Goal: Information Seeking & Learning: Learn about a topic

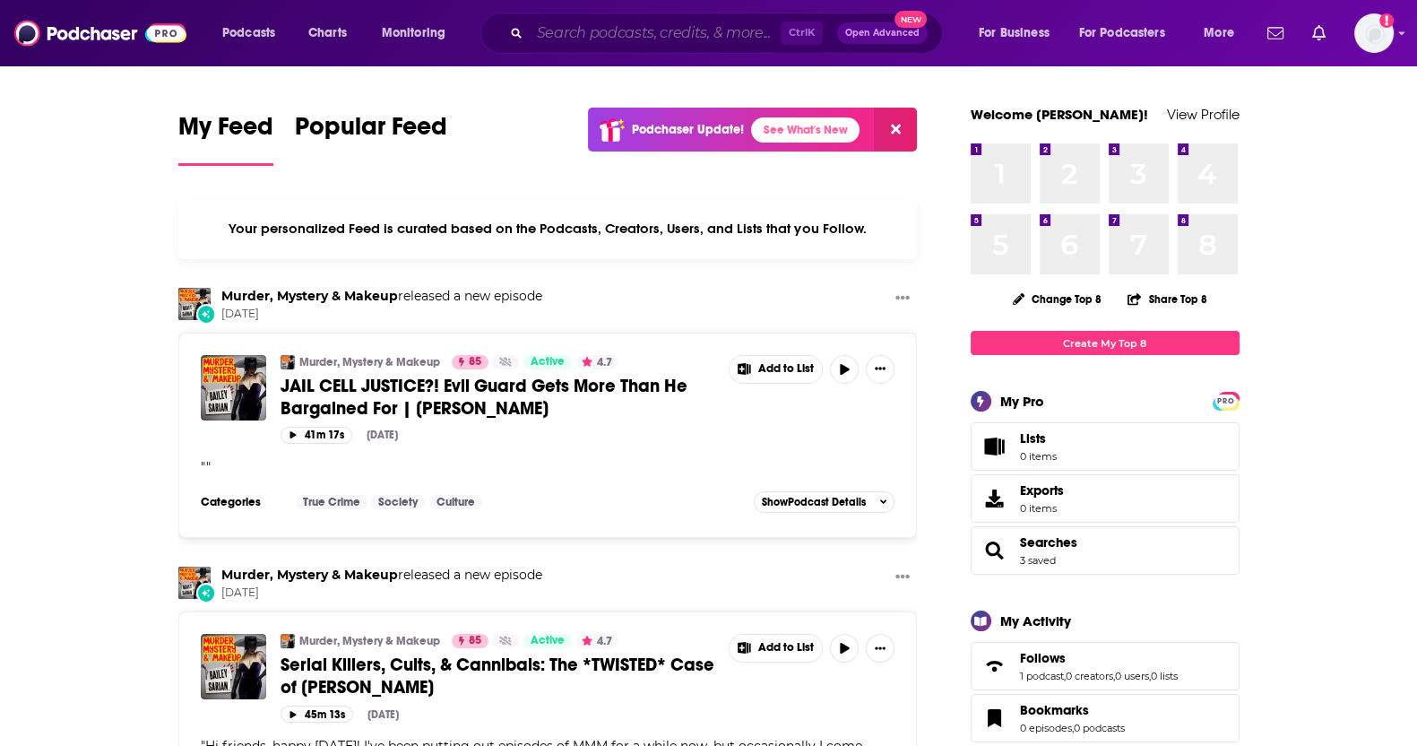
click at [677, 29] on input "Search podcasts, credits, & more..." at bounding box center [655, 33] width 251 height 29
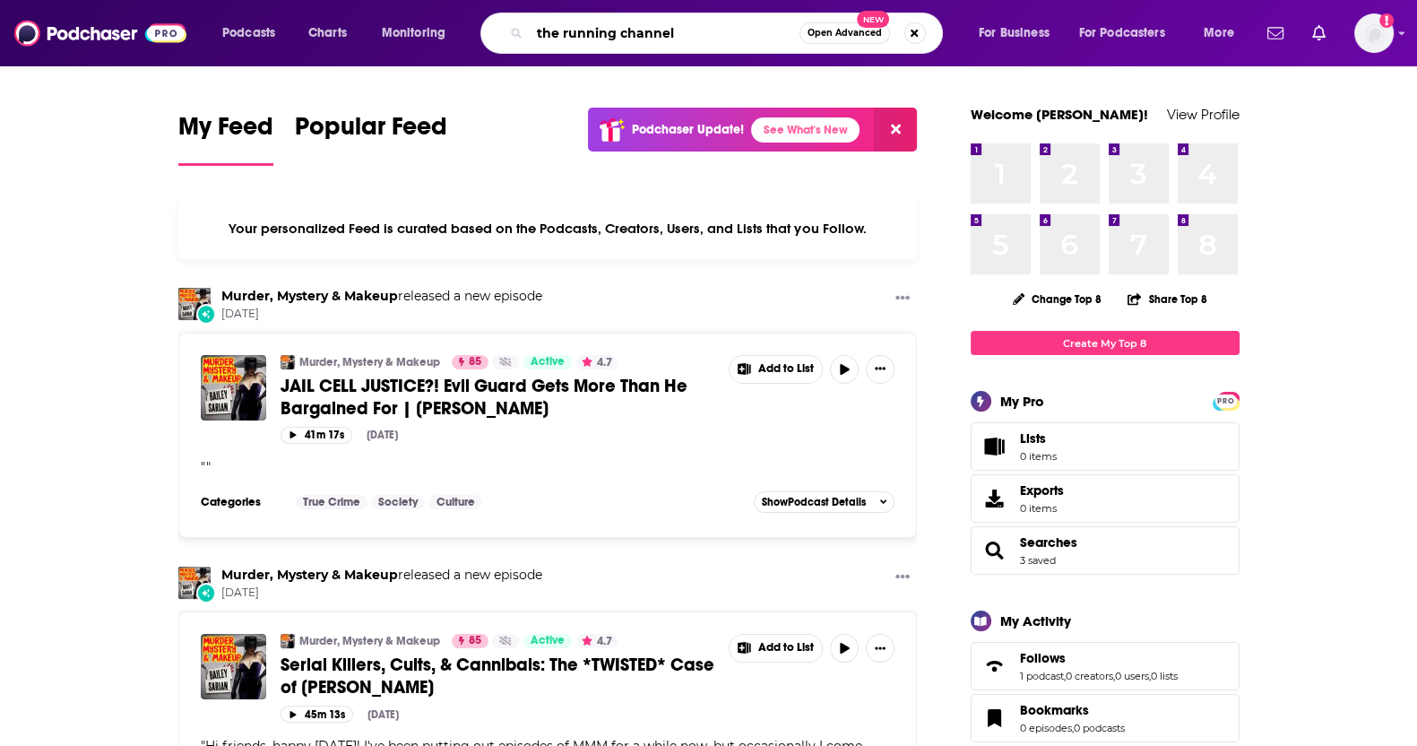
type input "the running channel"
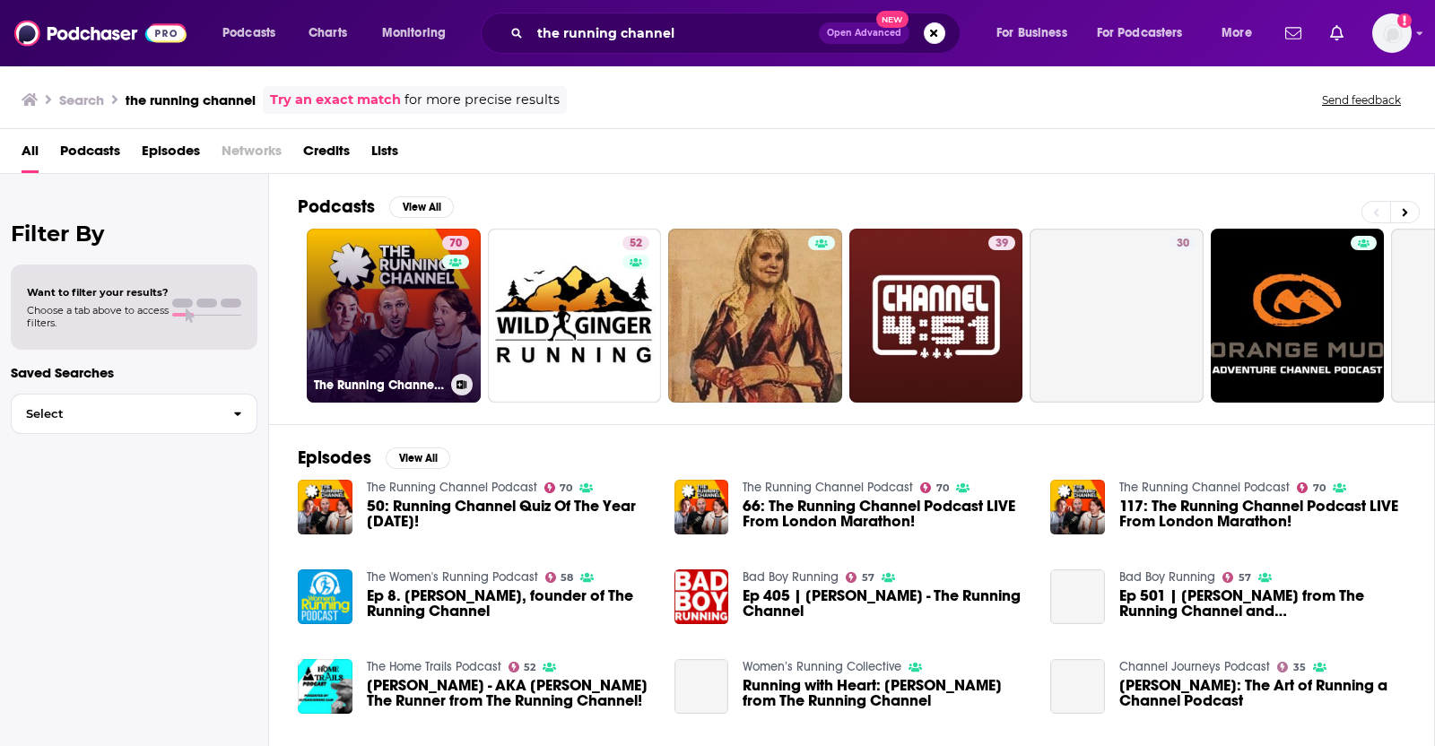
click at [382, 333] on link "70 The Running Channel Podcast" at bounding box center [394, 316] width 174 height 174
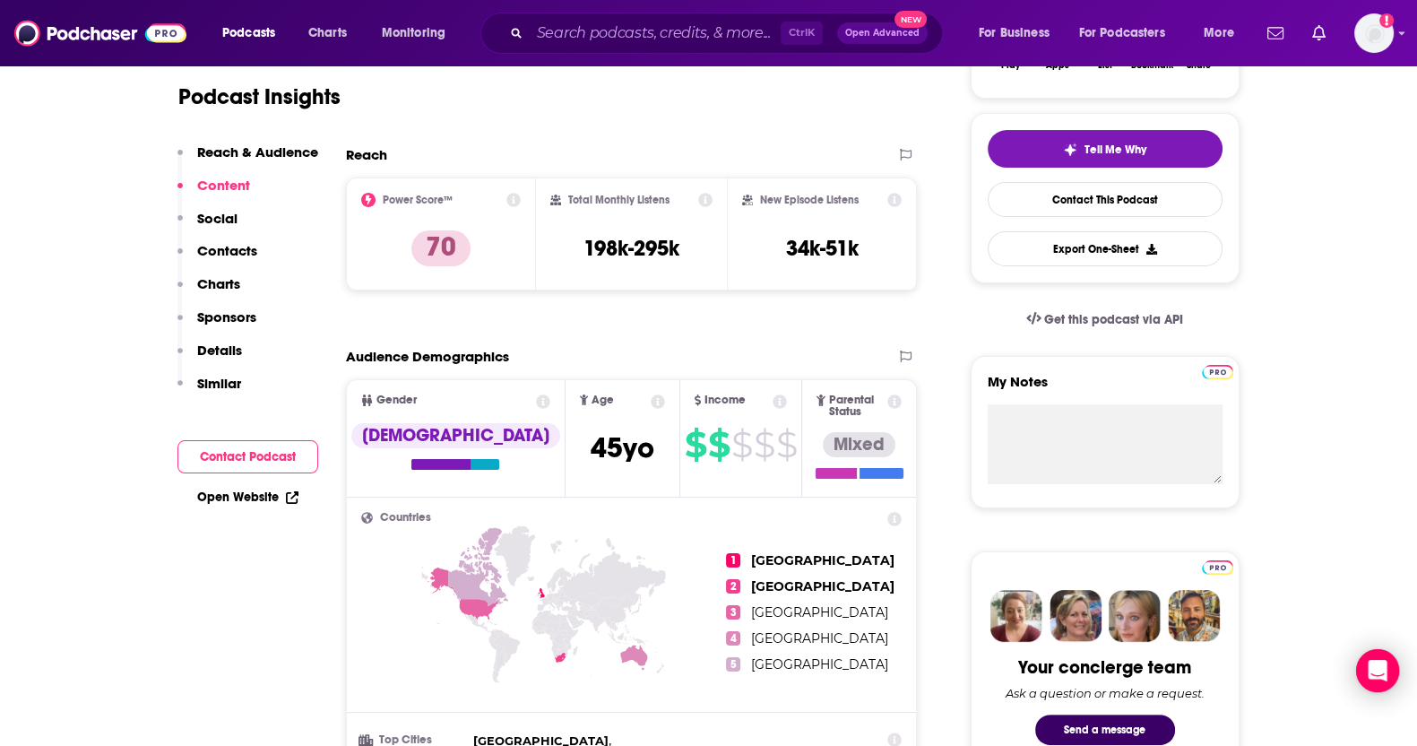
scroll to position [336, 0]
